Goal: Navigation & Orientation: Find specific page/section

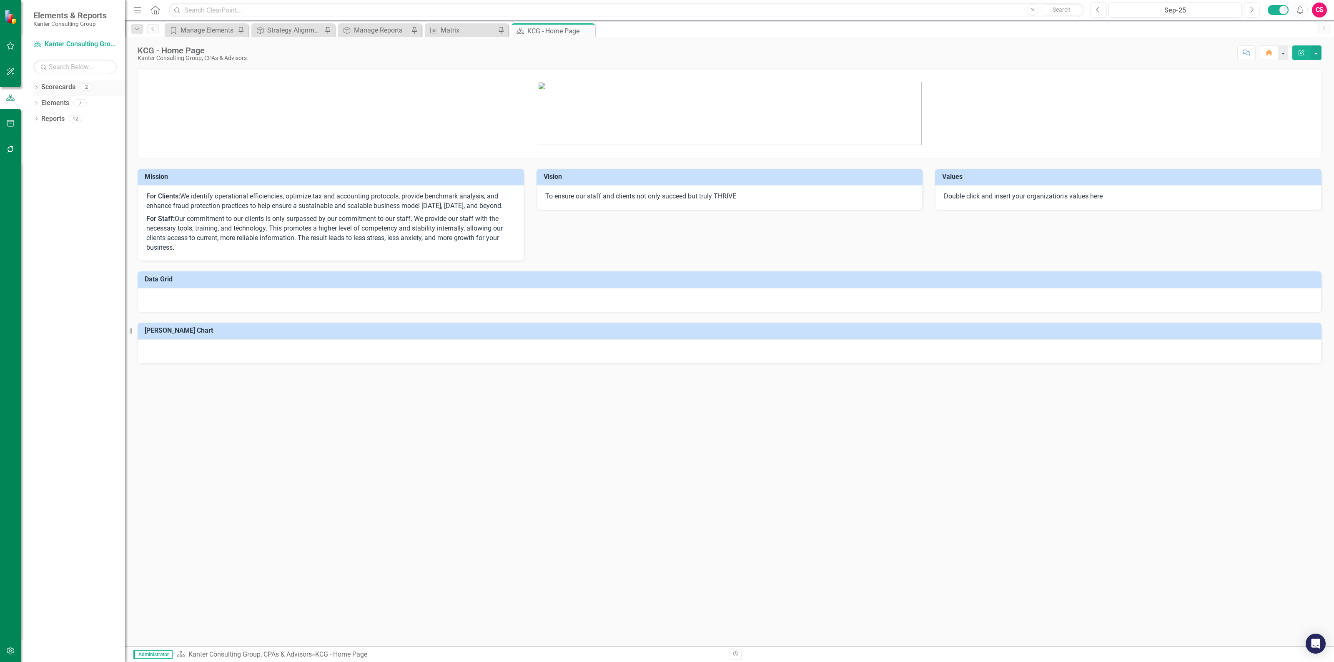
click at [35, 87] on icon "Dropdown" at bounding box center [36, 88] width 6 height 5
click at [61, 103] on link "Kanter Consulting Group, CPAs & Advisors" at bounding box center [85, 103] width 79 height 10
click at [58, 122] on link "Atlantic TNG LLC" at bounding box center [85, 119] width 79 height 10
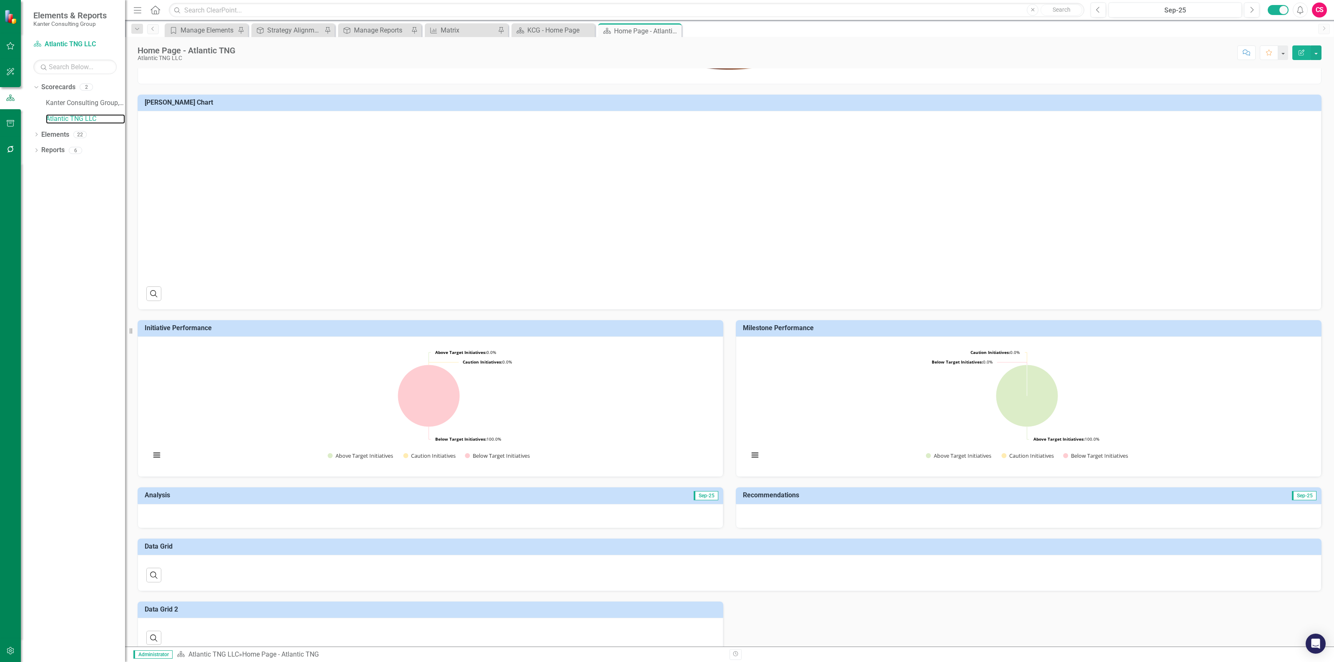
scroll to position [120, 0]
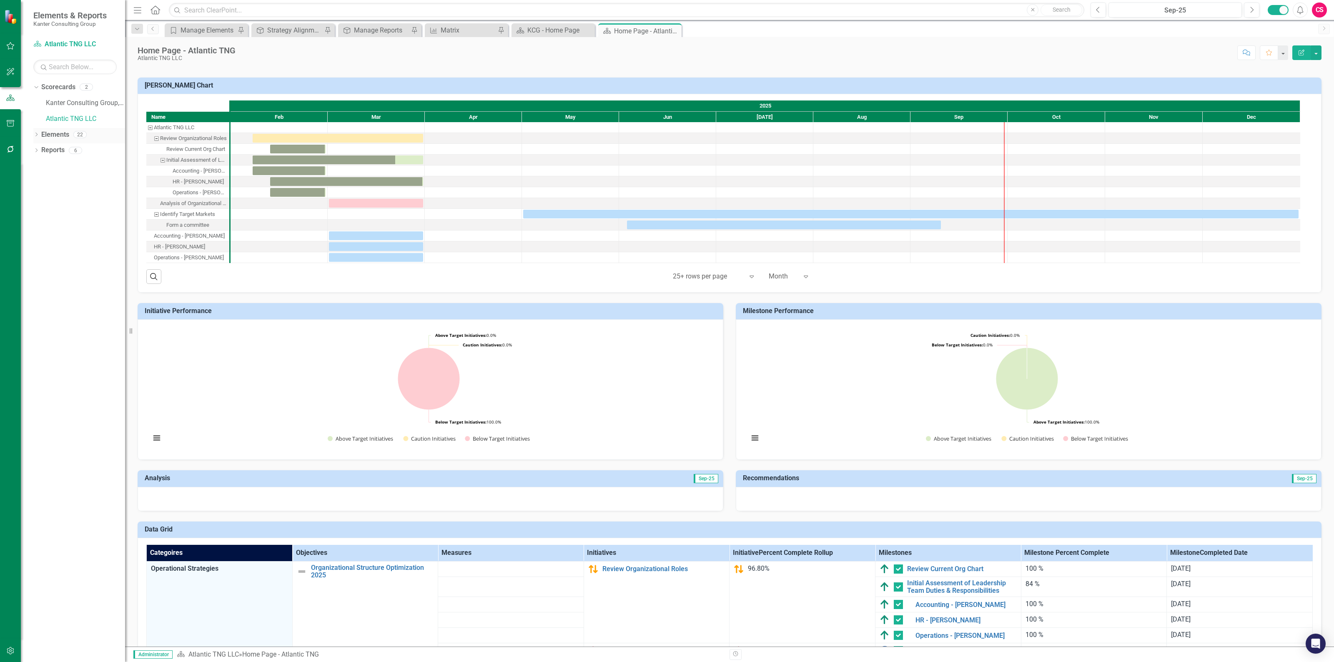
click at [58, 135] on link "Elements" at bounding box center [55, 135] width 28 height 10
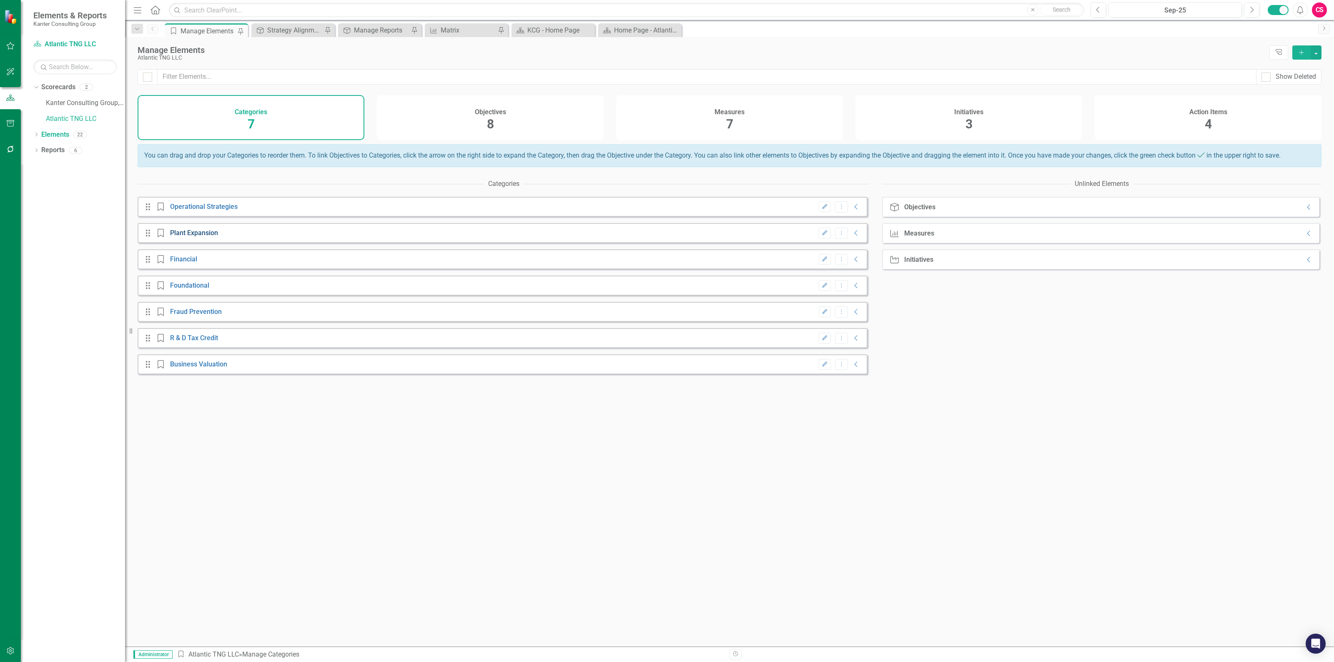
click at [195, 237] on link "Plant Expansion" at bounding box center [194, 233] width 48 height 8
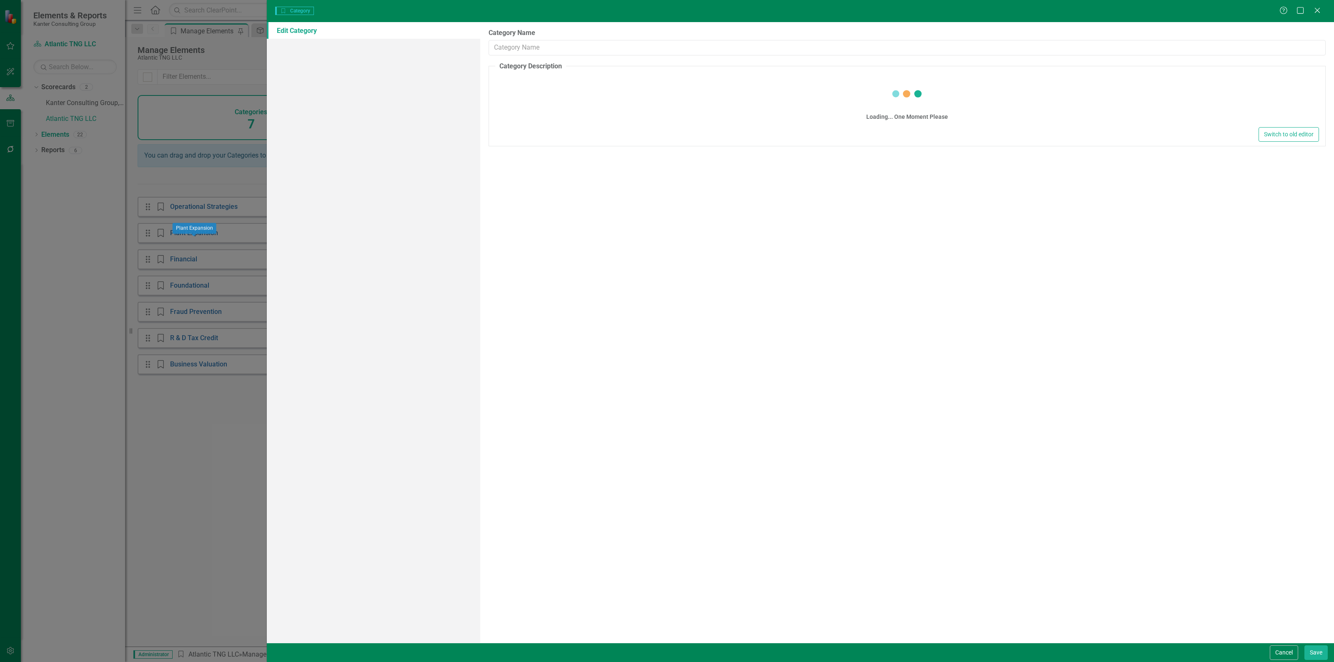
type input "Plant Expansion"
click at [1312, 7] on div "Help Maximize Close" at bounding box center [1302, 11] width 46 height 10
click at [1318, 8] on icon "Close" at bounding box center [1317, 10] width 10 height 8
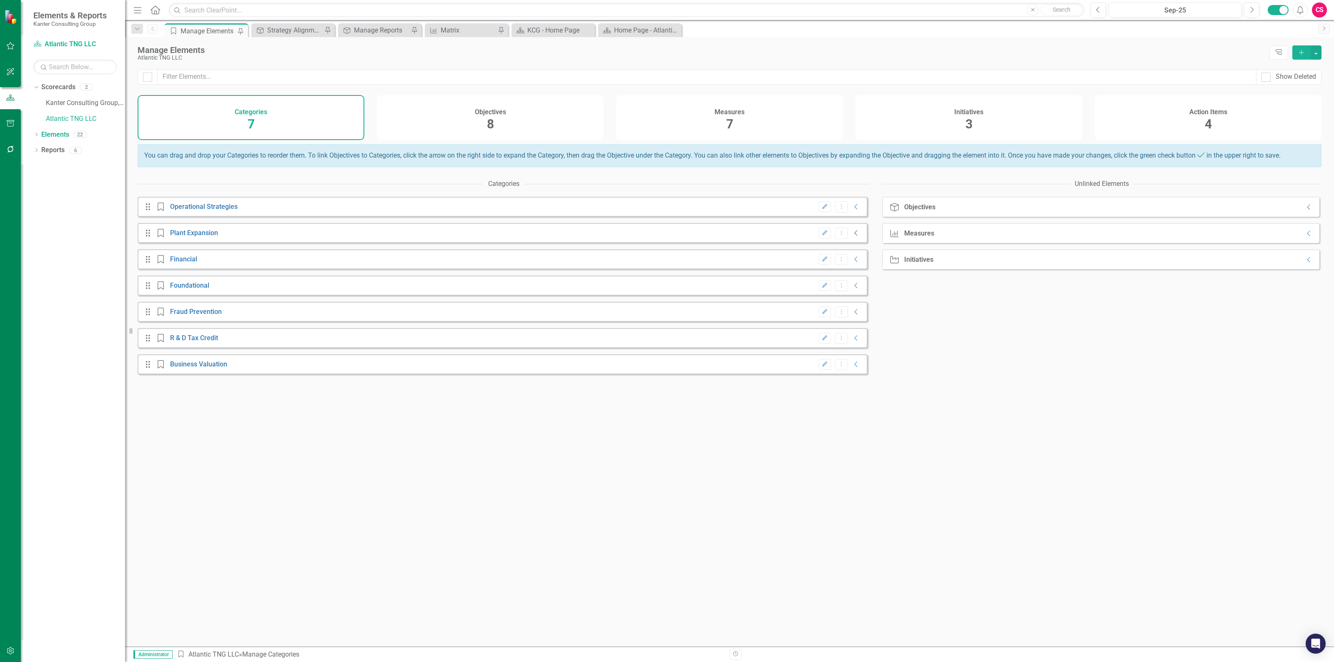
click at [853, 236] on icon "Collapse" at bounding box center [856, 233] width 8 height 7
click at [217, 263] on link "Plan Engagement" at bounding box center [204, 259] width 53 height 8
click at [978, 111] on h4 "Initiatives" at bounding box center [968, 112] width 29 height 8
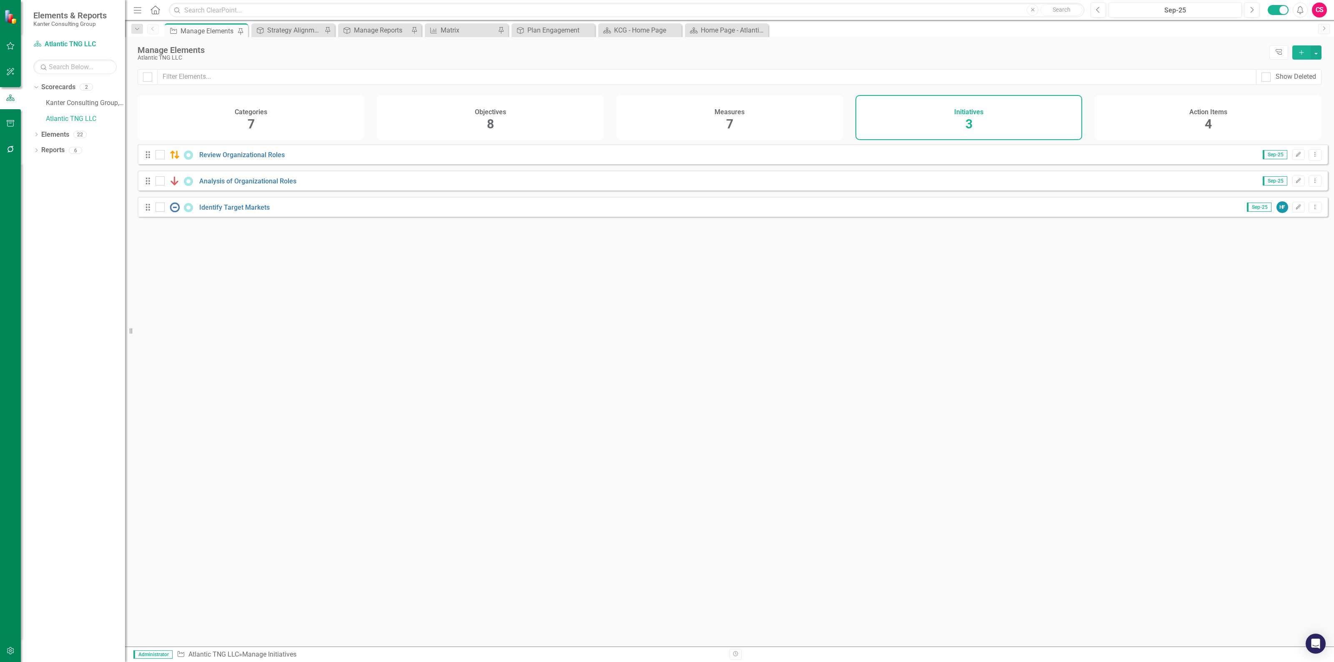
click at [702, 120] on div "Measures 7" at bounding box center [729, 117] width 227 height 45
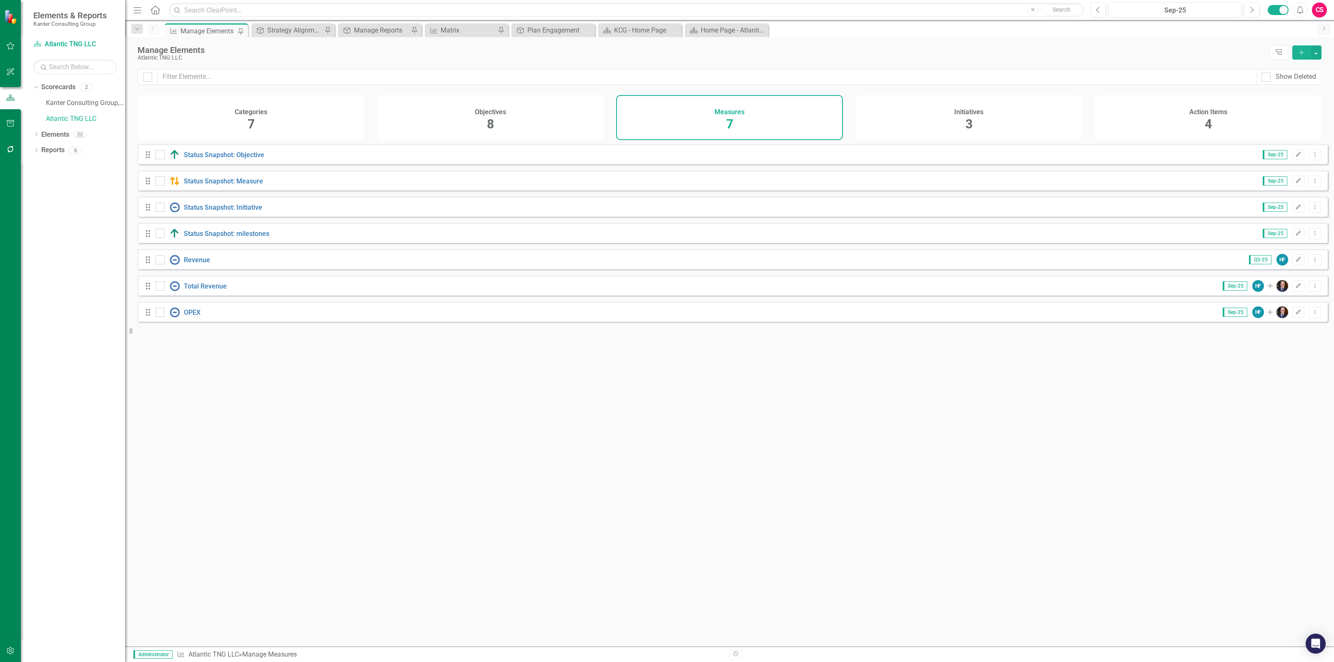
click at [1162, 125] on div "Action Items 4" at bounding box center [1208, 117] width 227 height 45
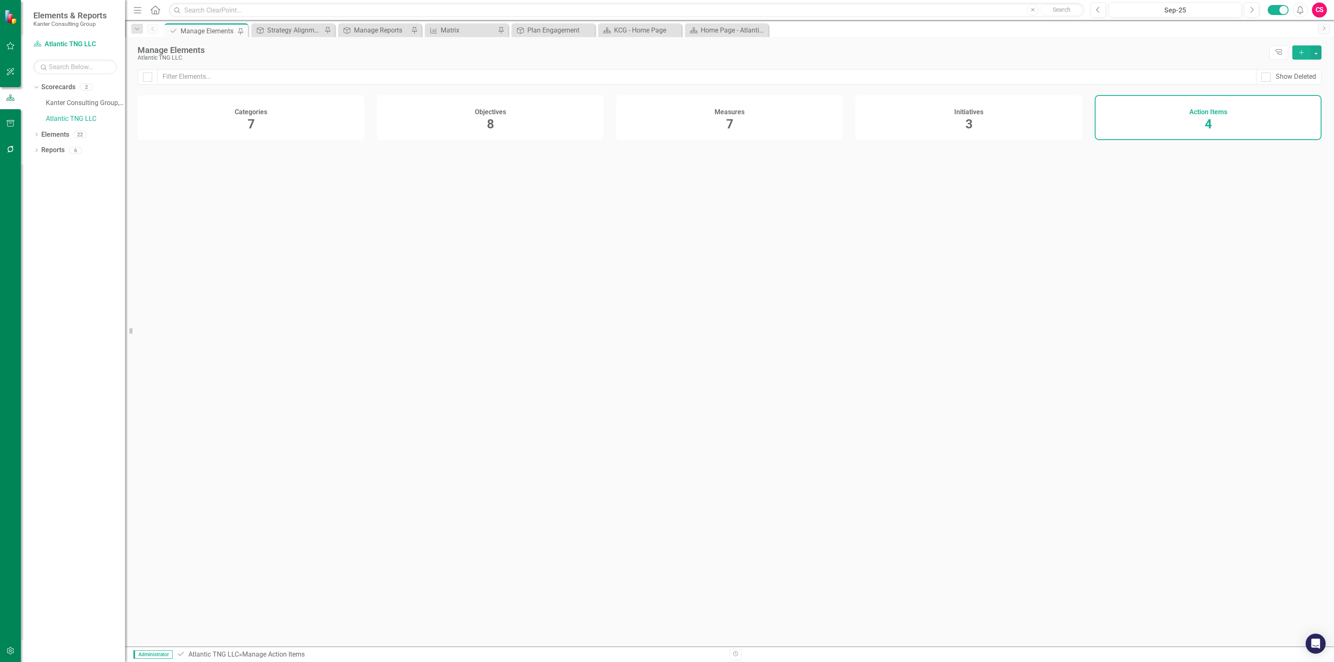
click at [507, 119] on div "Objectives 8" at bounding box center [490, 117] width 227 height 45
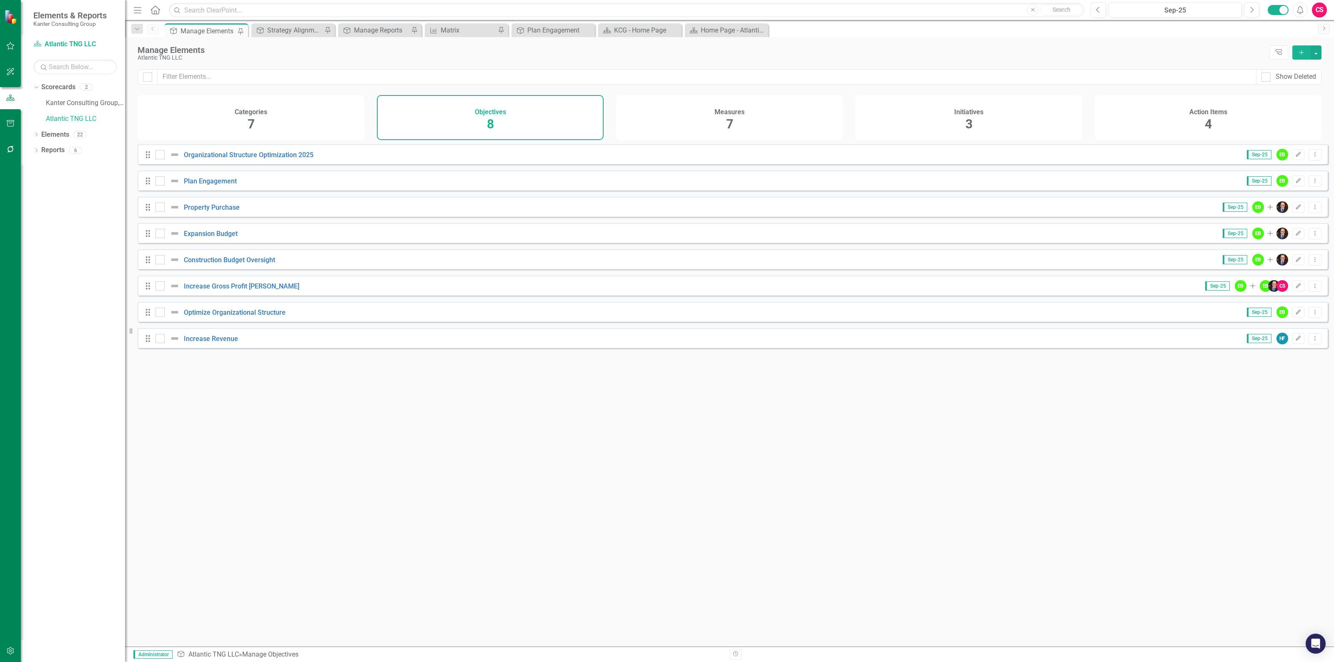
click at [274, 118] on div "Categories 7" at bounding box center [251, 117] width 227 height 45
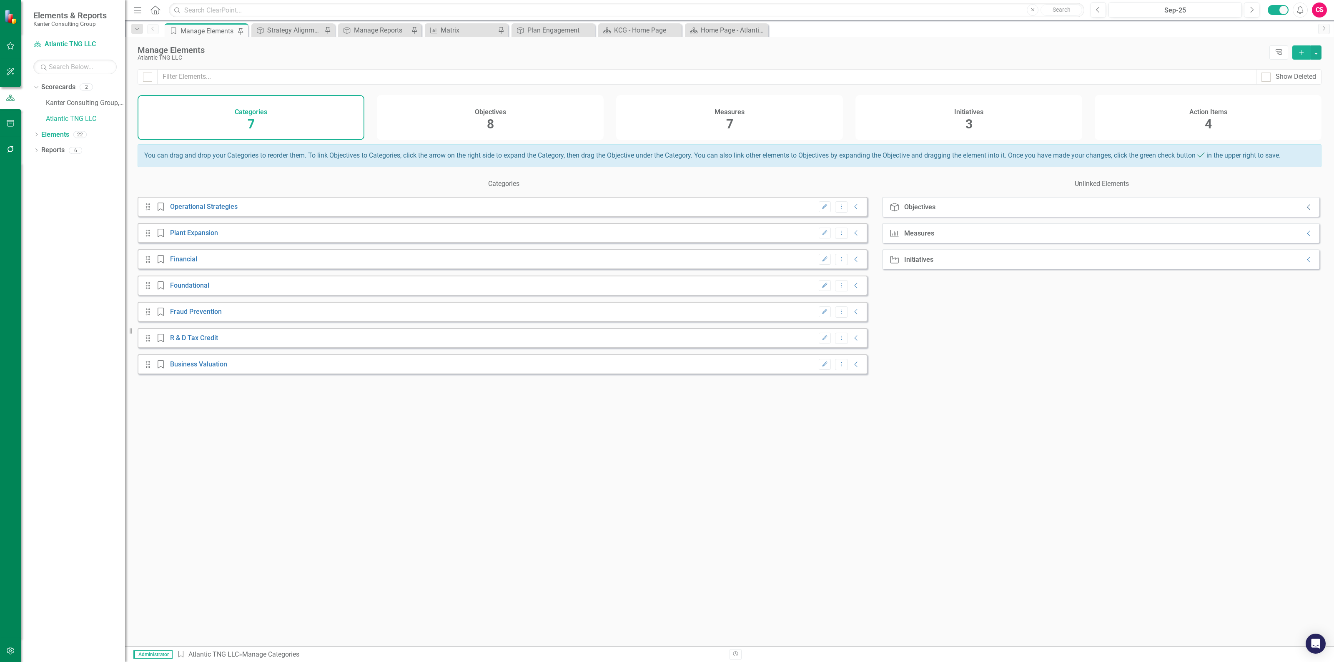
click at [1307, 210] on icon at bounding box center [1308, 207] width 3 height 5
click at [1302, 296] on div "Measure Measures Collapse" at bounding box center [1100, 286] width 437 height 20
click at [1305, 289] on icon "Collapse" at bounding box center [1309, 286] width 8 height 7
click at [1305, 499] on icon "Collapse" at bounding box center [1309, 496] width 8 height 7
click at [494, 126] on div "Objectives 8" at bounding box center [490, 117] width 227 height 45
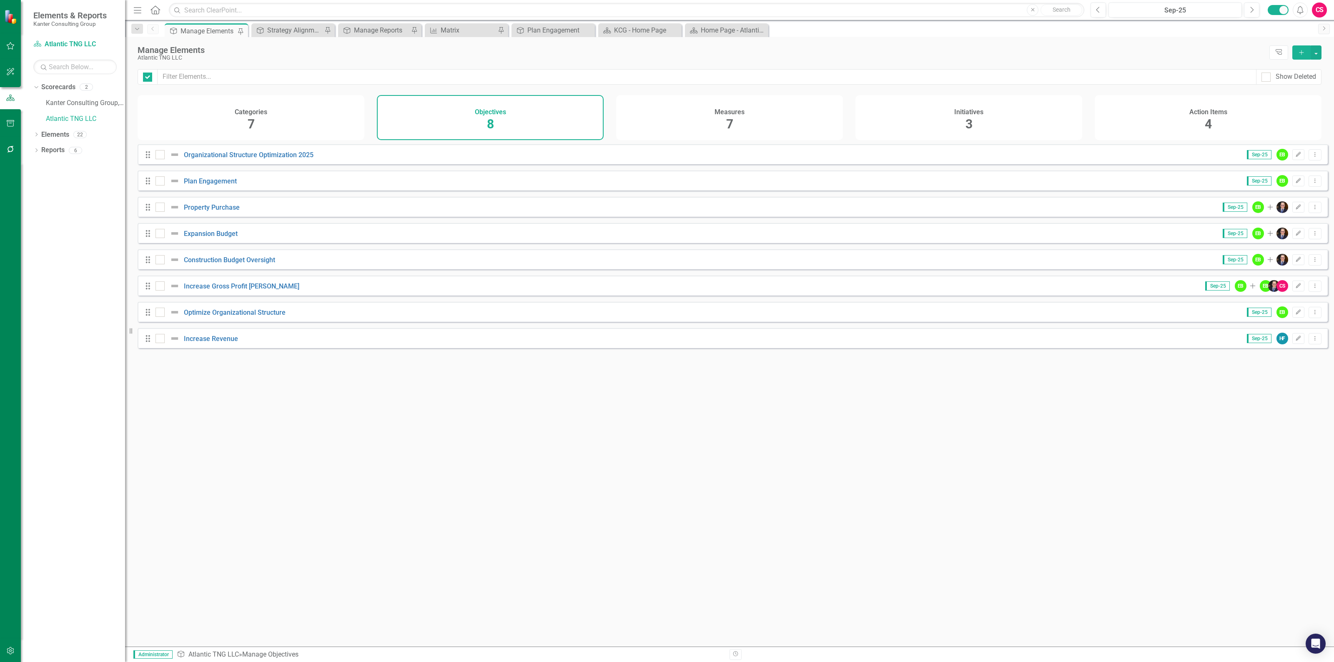
checkbox input "false"
click at [233, 113] on div "Categories 7" at bounding box center [251, 117] width 227 height 45
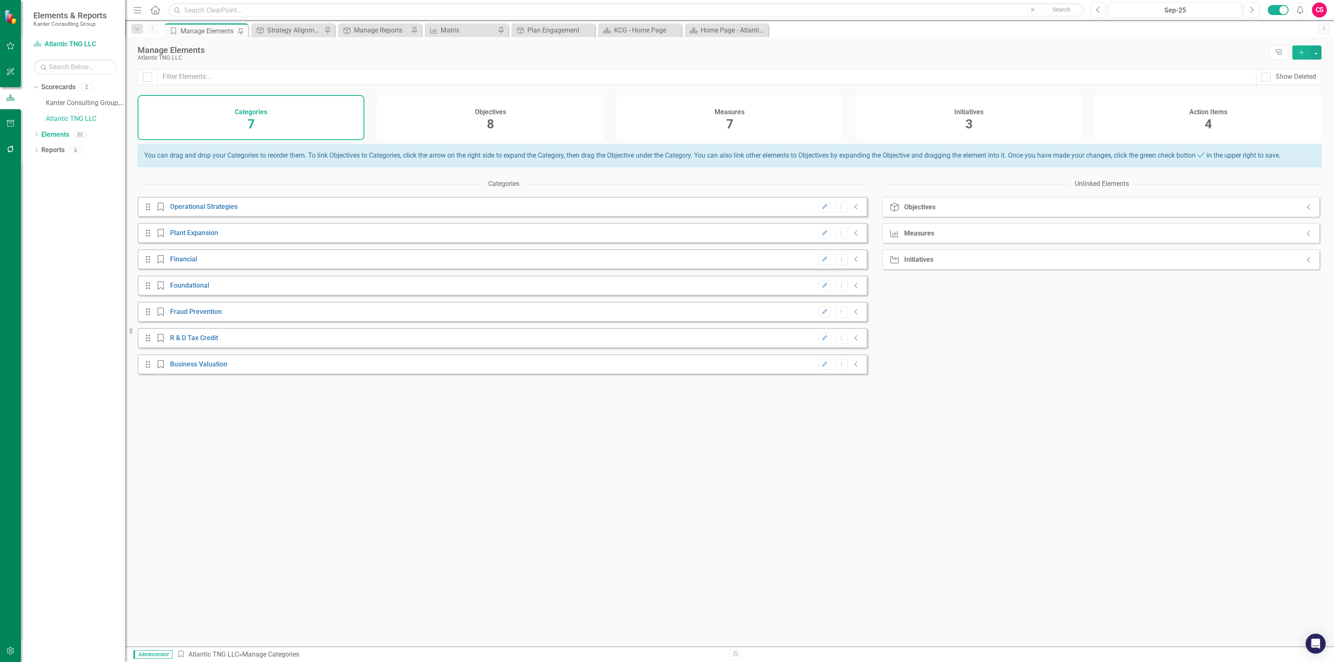
click at [517, 118] on div "Objectives 8" at bounding box center [490, 117] width 227 height 45
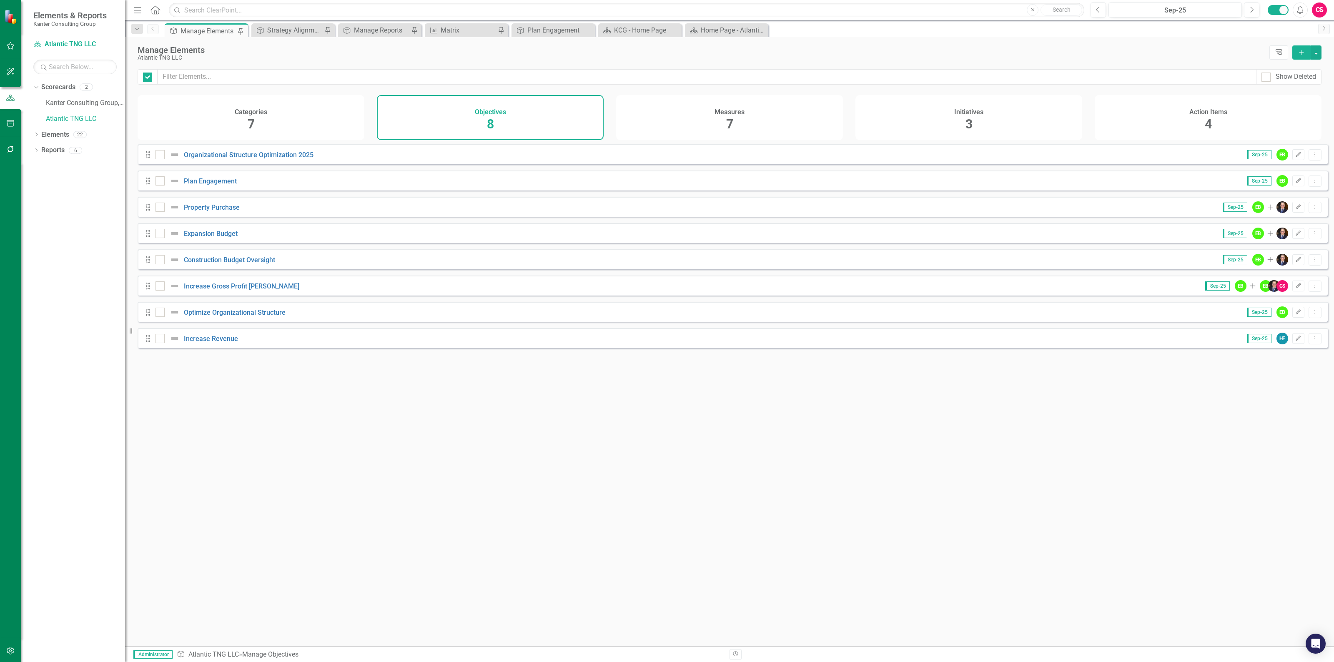
checkbox input "false"
click at [751, 117] on div "Measures 7" at bounding box center [729, 117] width 227 height 45
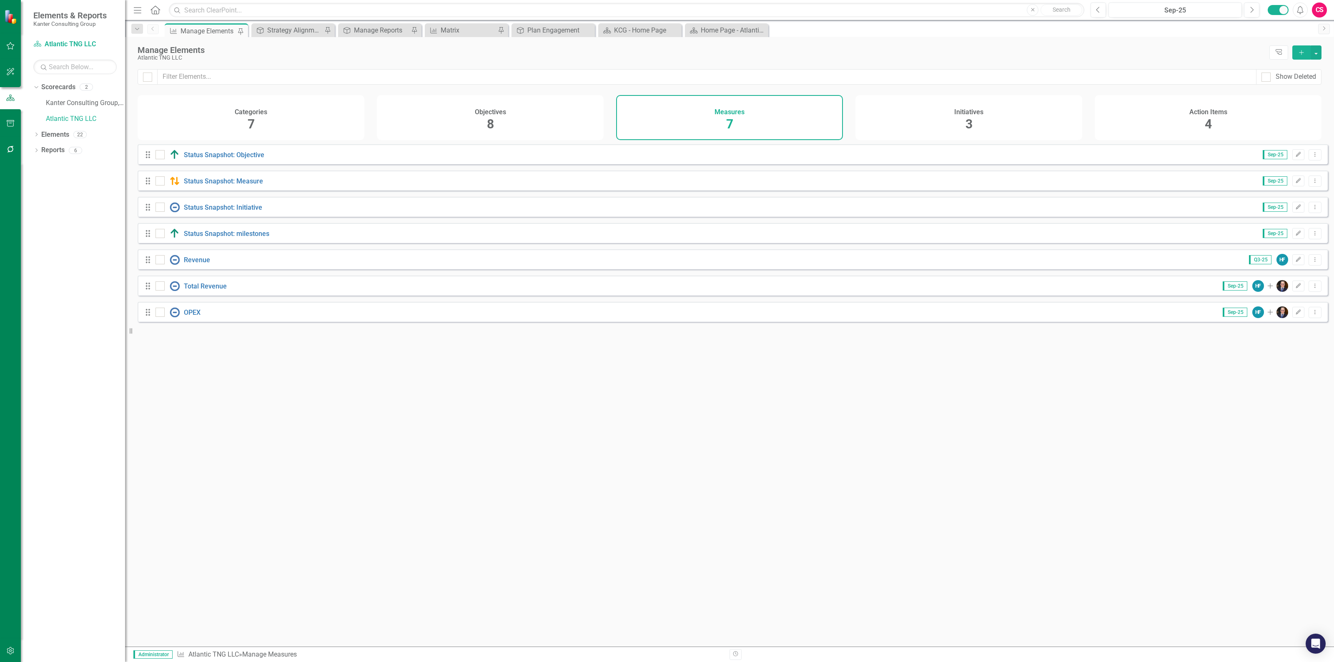
click at [1038, 115] on div "Initiatives 3" at bounding box center [968, 117] width 227 height 45
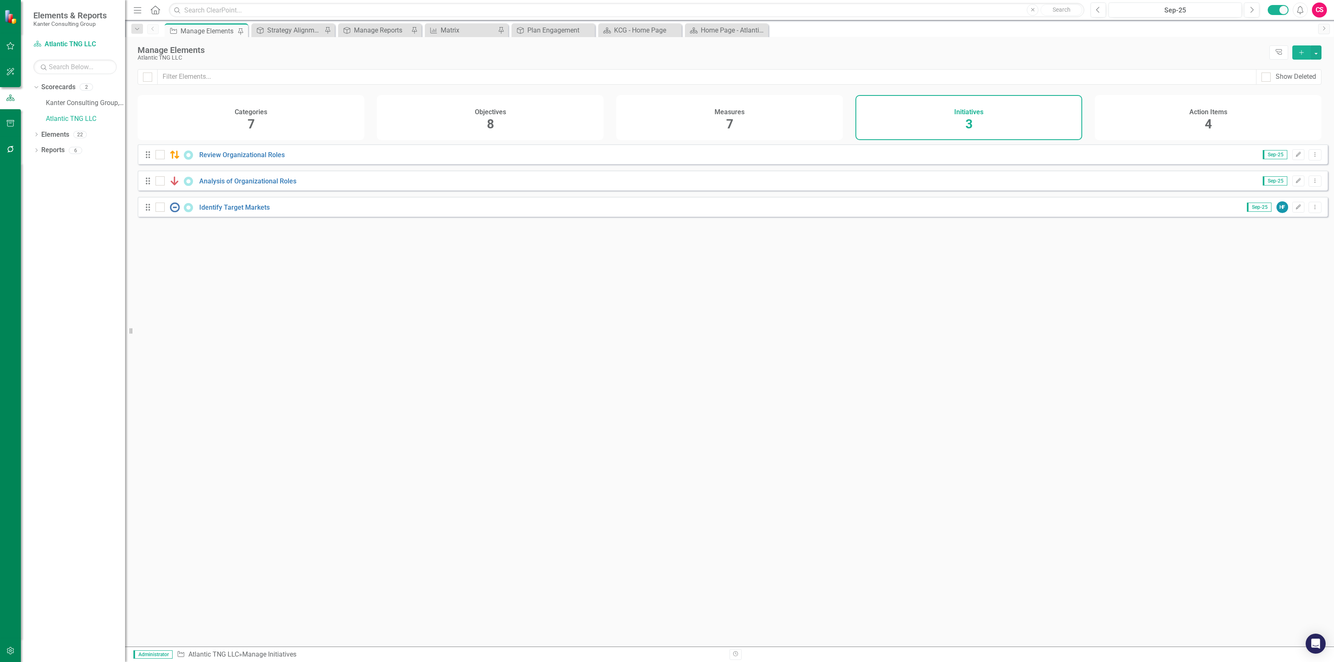
click at [1144, 107] on div "Action Items 4" at bounding box center [1208, 117] width 227 height 45
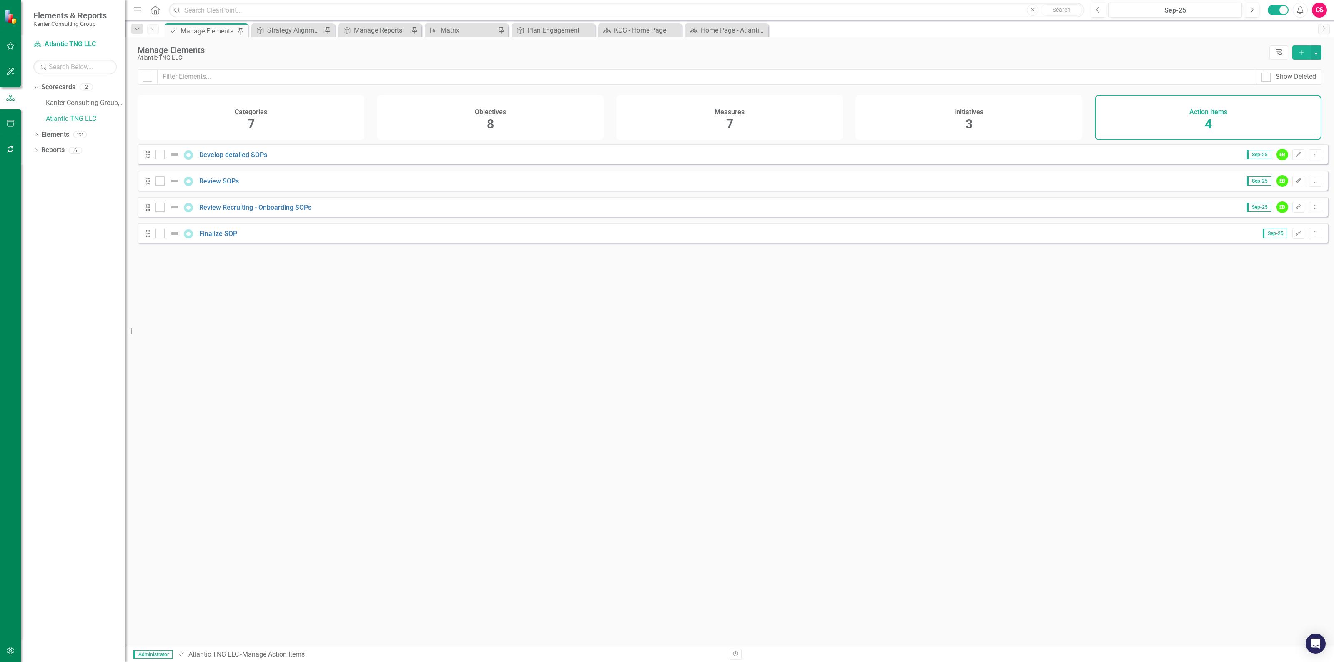
click at [198, 113] on div "Categories 7" at bounding box center [251, 117] width 227 height 45
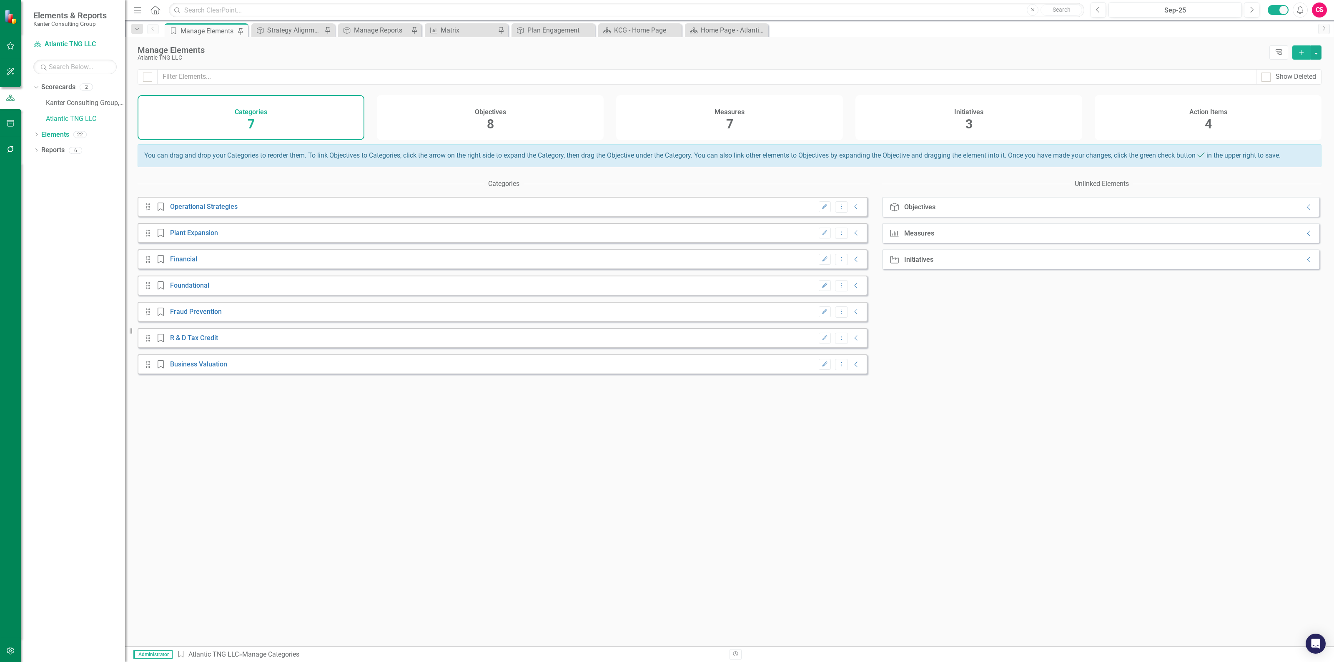
drag, startPoint x: 755, startPoint y: 367, endPoint x: 786, endPoint y: 363, distance: 30.7
click at [764, 367] on div "Drag Category Business Valuation Edit Dropdown Menu Collapse" at bounding box center [503, 364] width 730 height 20
click at [855, 374] on div "Drag Category Business Valuation Edit Dropdown Menu Collapse" at bounding box center [503, 364] width 730 height 20
click at [853, 368] on icon "Collapse" at bounding box center [856, 364] width 8 height 7
click at [200, 369] on link "Business Valuation" at bounding box center [198, 365] width 57 height 8
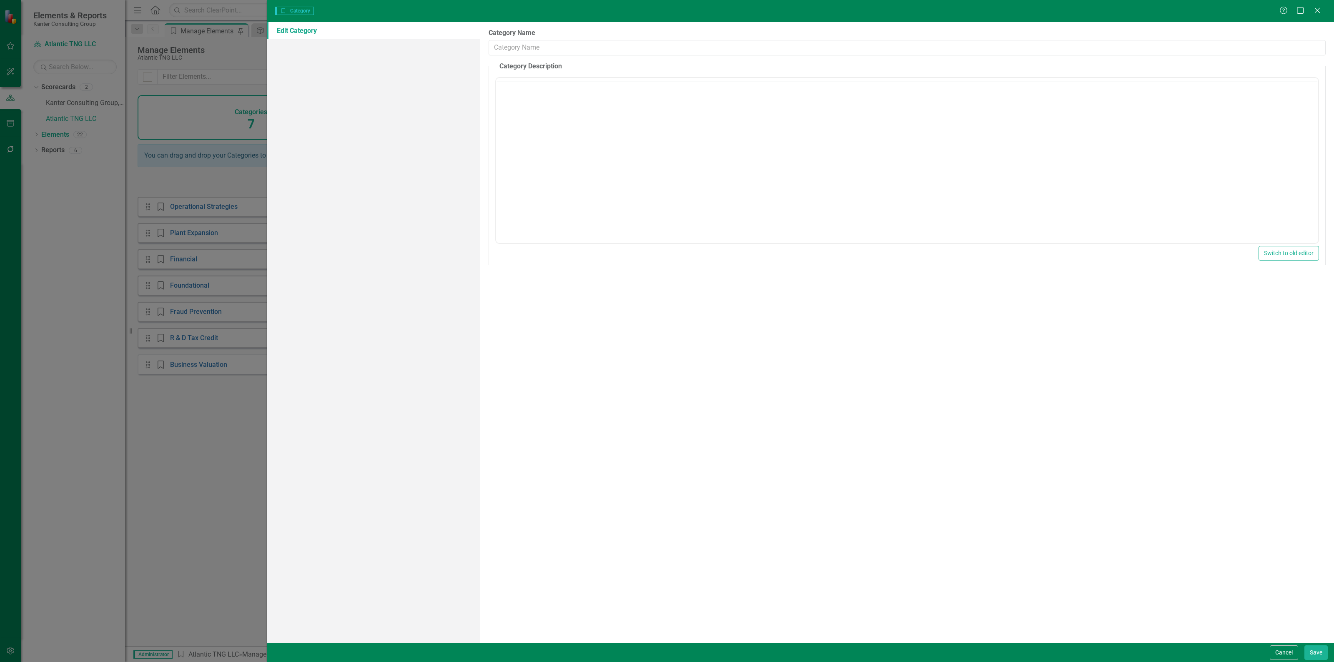
type input "Business Valuation"
click at [1317, 7] on icon "Close" at bounding box center [1317, 10] width 10 height 8
